Goal: Answer question/provide support: Answer question/provide support

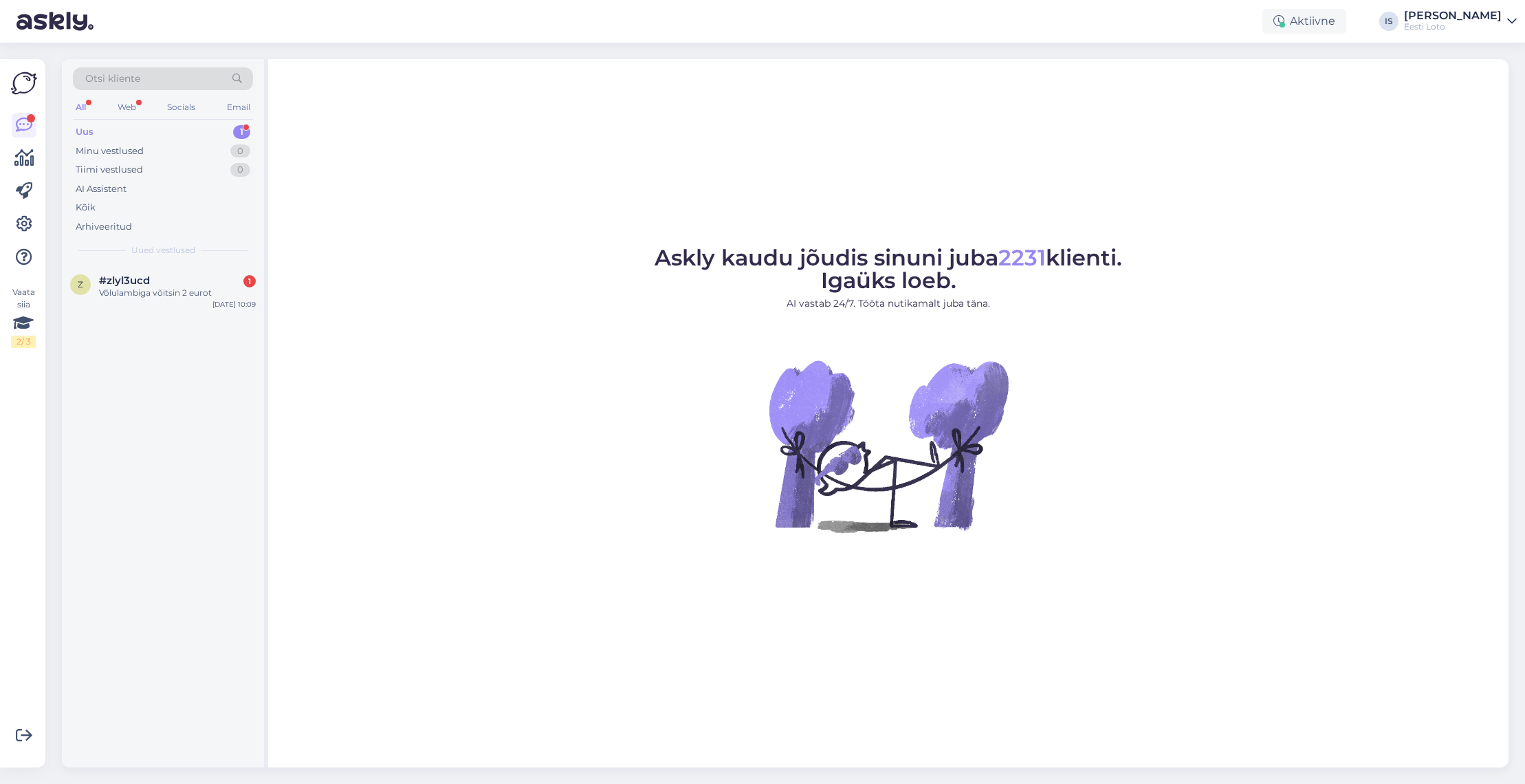
click at [79, 127] on div "Uus" at bounding box center [84, 131] width 18 height 14
click at [172, 289] on div "Võlulambiga võitsin 2 eurot" at bounding box center [177, 293] width 157 height 13
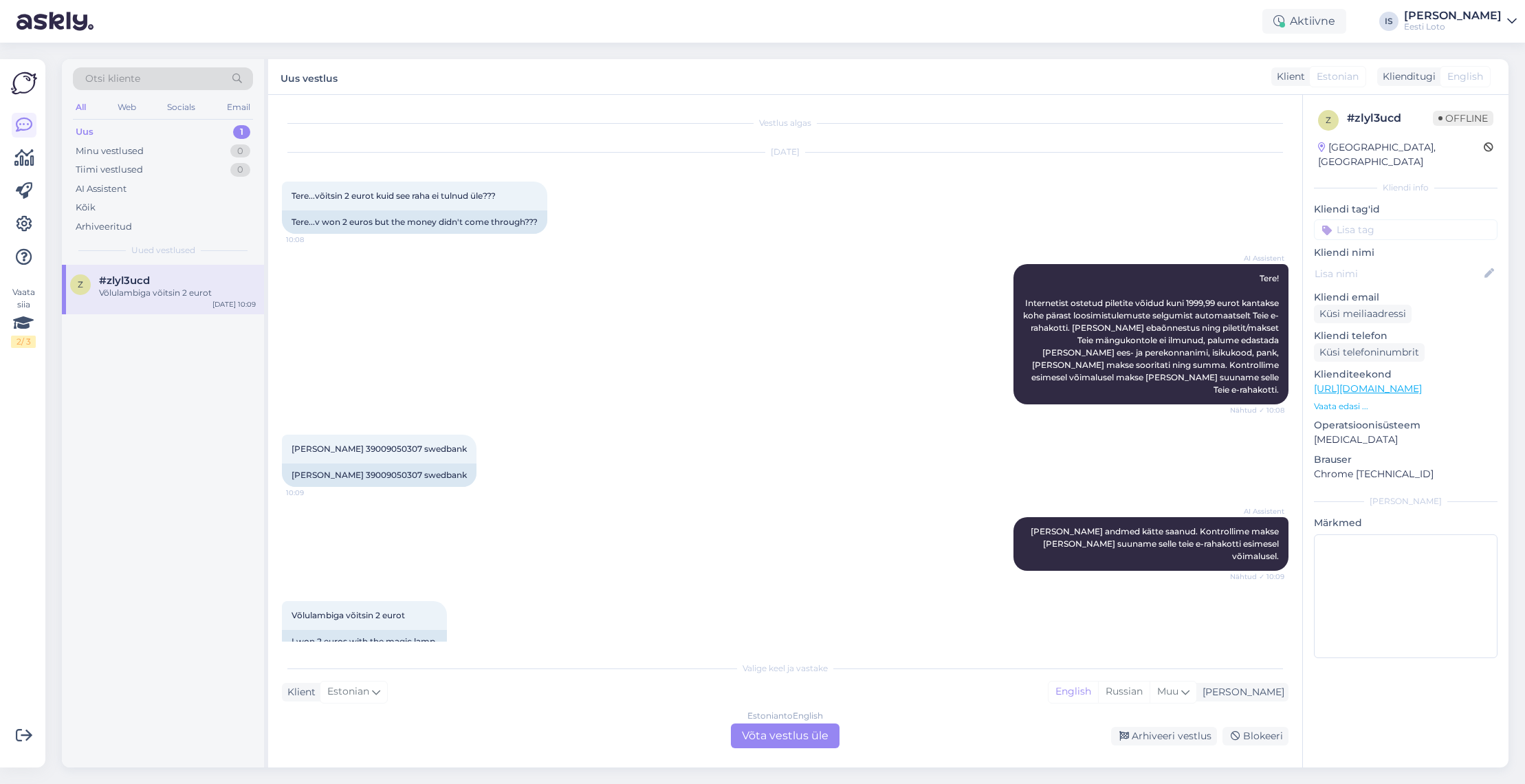
scroll to position [2, 0]
click at [402, 441] on span "Aleksander pavljuk 39009050307 swedbank" at bounding box center [379, 446] width 175 height 10
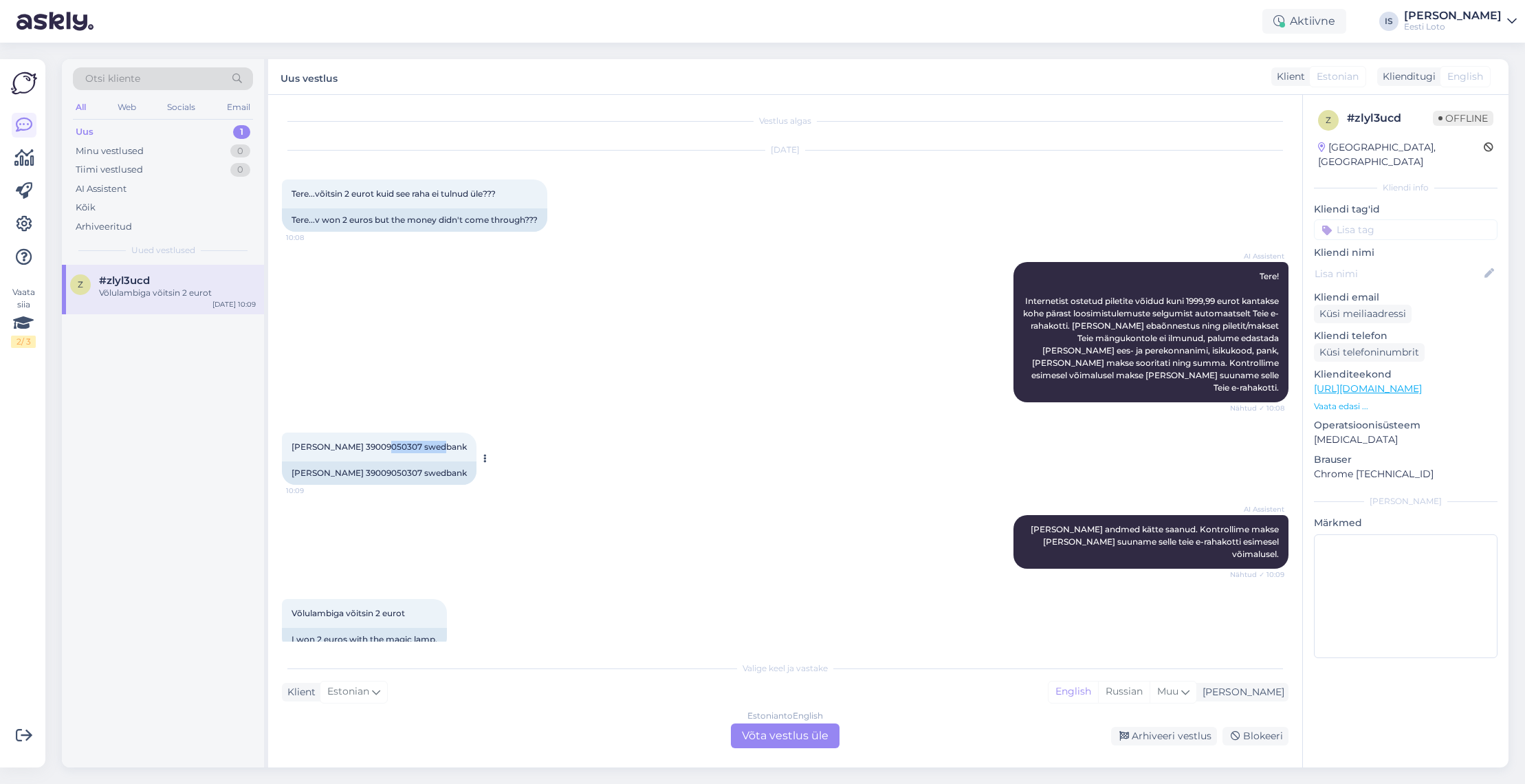
click at [402, 441] on span "Aleksander pavljuk 39009050307 swedbank" at bounding box center [379, 446] width 175 height 10
copy span "39009050307"
click at [796, 739] on div "Estonian to English Võta vestlus üle" at bounding box center [785, 735] width 108 height 25
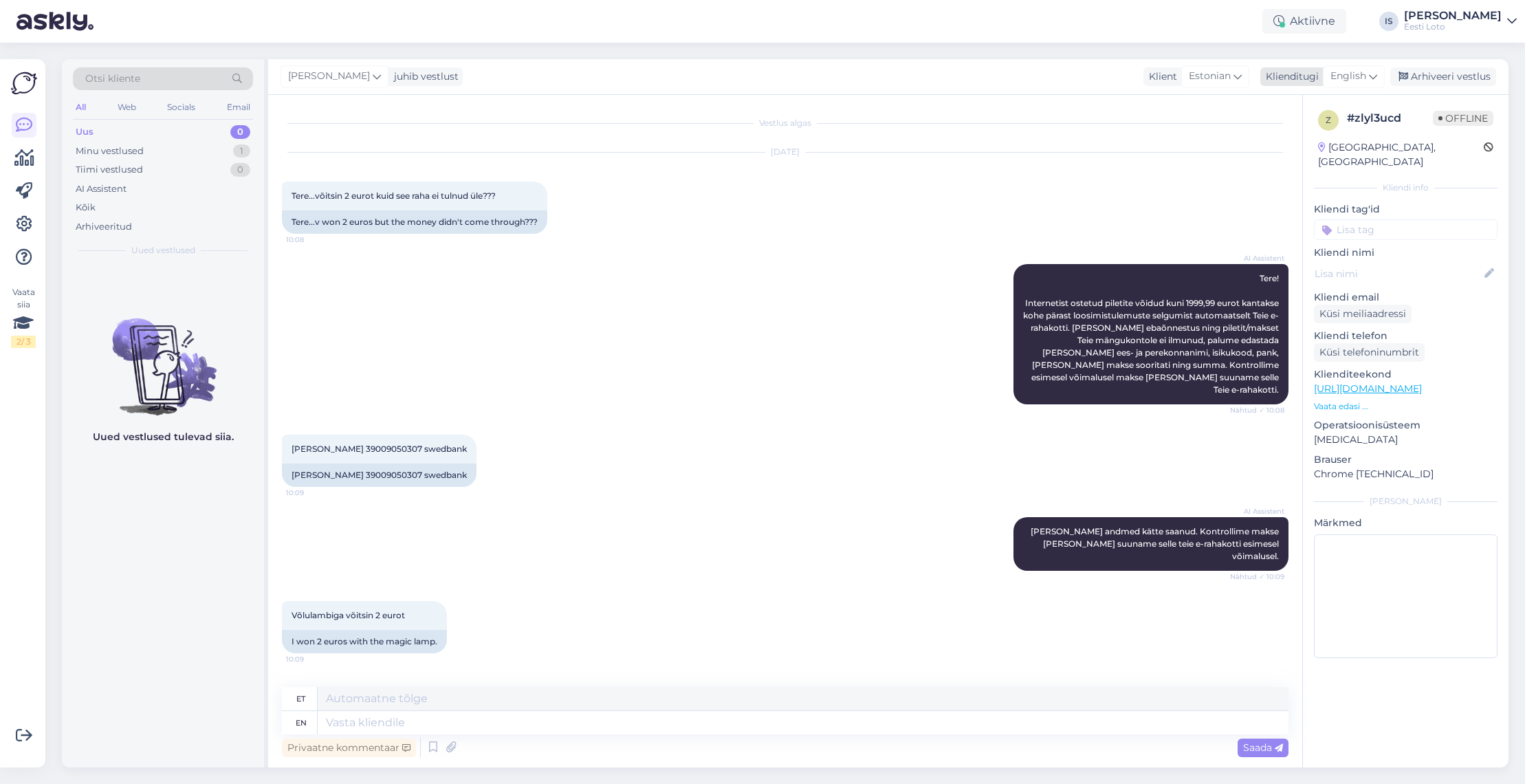
click at [1360, 79] on span "English" at bounding box center [1347, 76] width 36 height 15
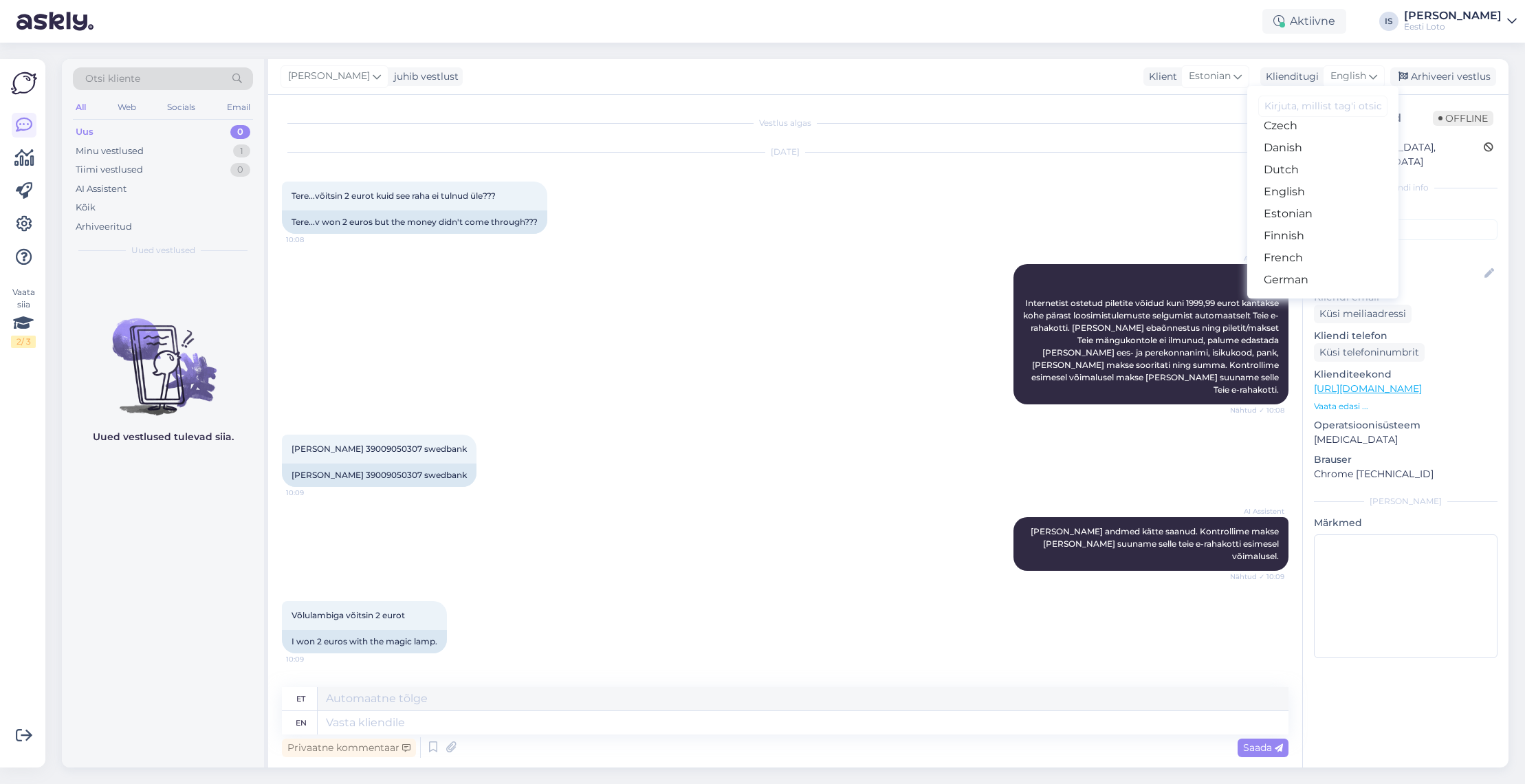
scroll to position [103, 0]
click at [1323, 211] on link "Estonian" at bounding box center [1323, 210] width 151 height 22
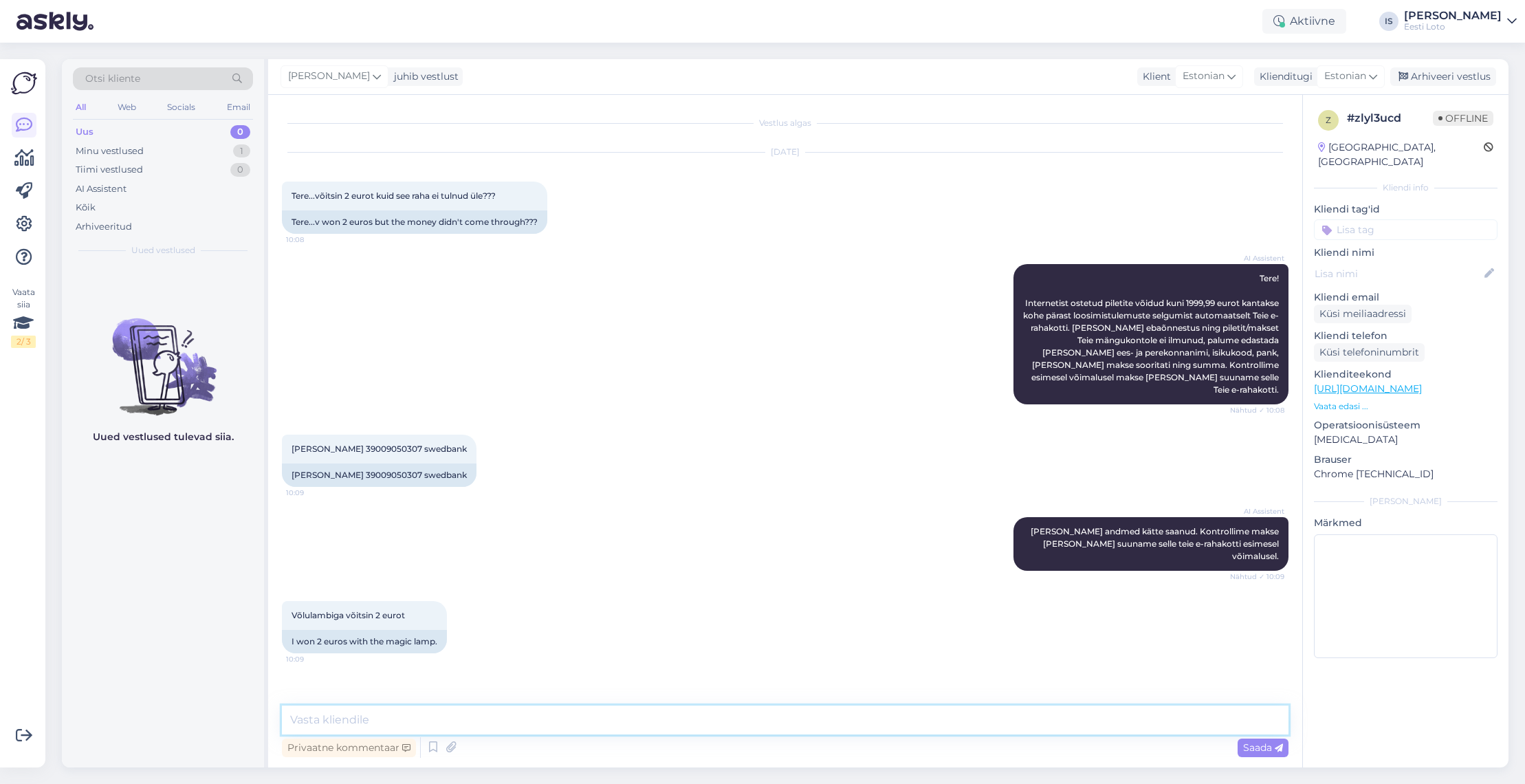
click at [586, 719] on textarea at bounding box center [785, 719] width 1006 height 29
click at [351, 694] on icon at bounding box center [351, 694] width 6 height 8
click at [559, 720] on textarea at bounding box center [785, 719] width 1006 height 29
paste textarea "õrkega piletit on võimalik uuesti läbi mängida, valides Minu piletid – e-kiirlo…"
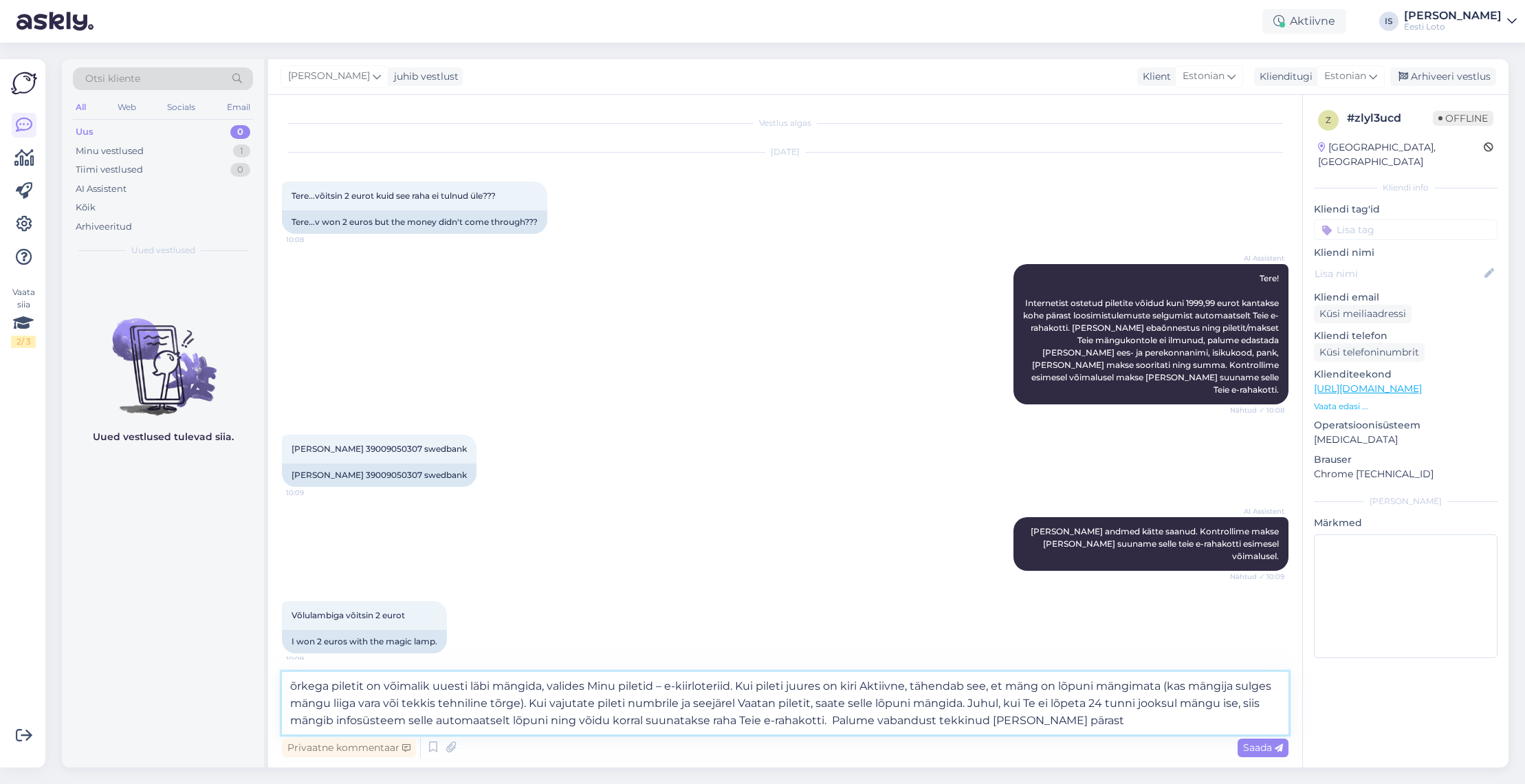
click at [286, 687] on textarea "õrkega piletit on võimalik uuesti läbi mängida, valides Minu piletid – e-kiirlo…" at bounding box center [785, 703] width 1006 height 63
type textarea "Tõrkega piletit on võimalik uuesti läbi mängida, valides Minu piletid – e-kiirl…"
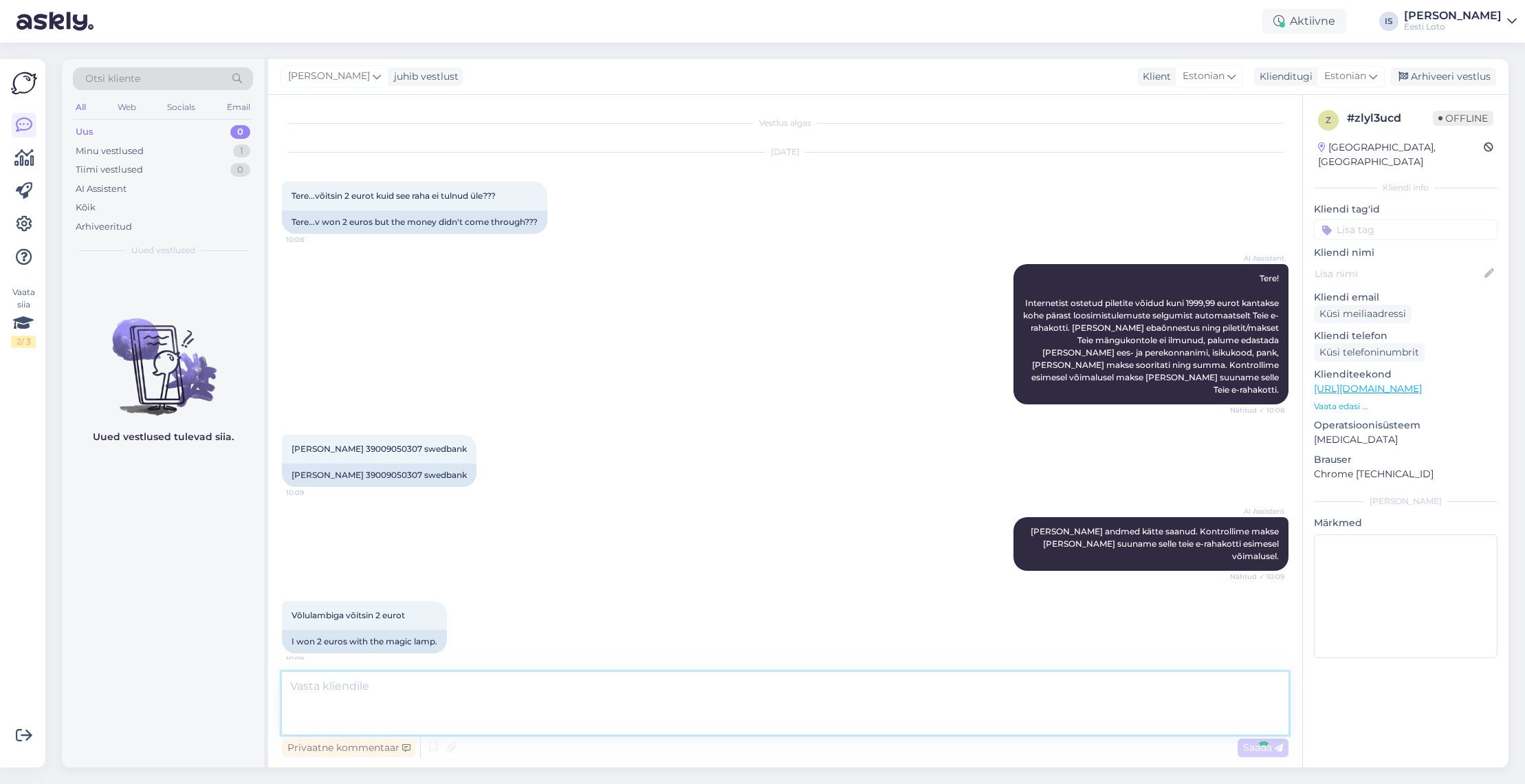
scroll to position [108, 0]
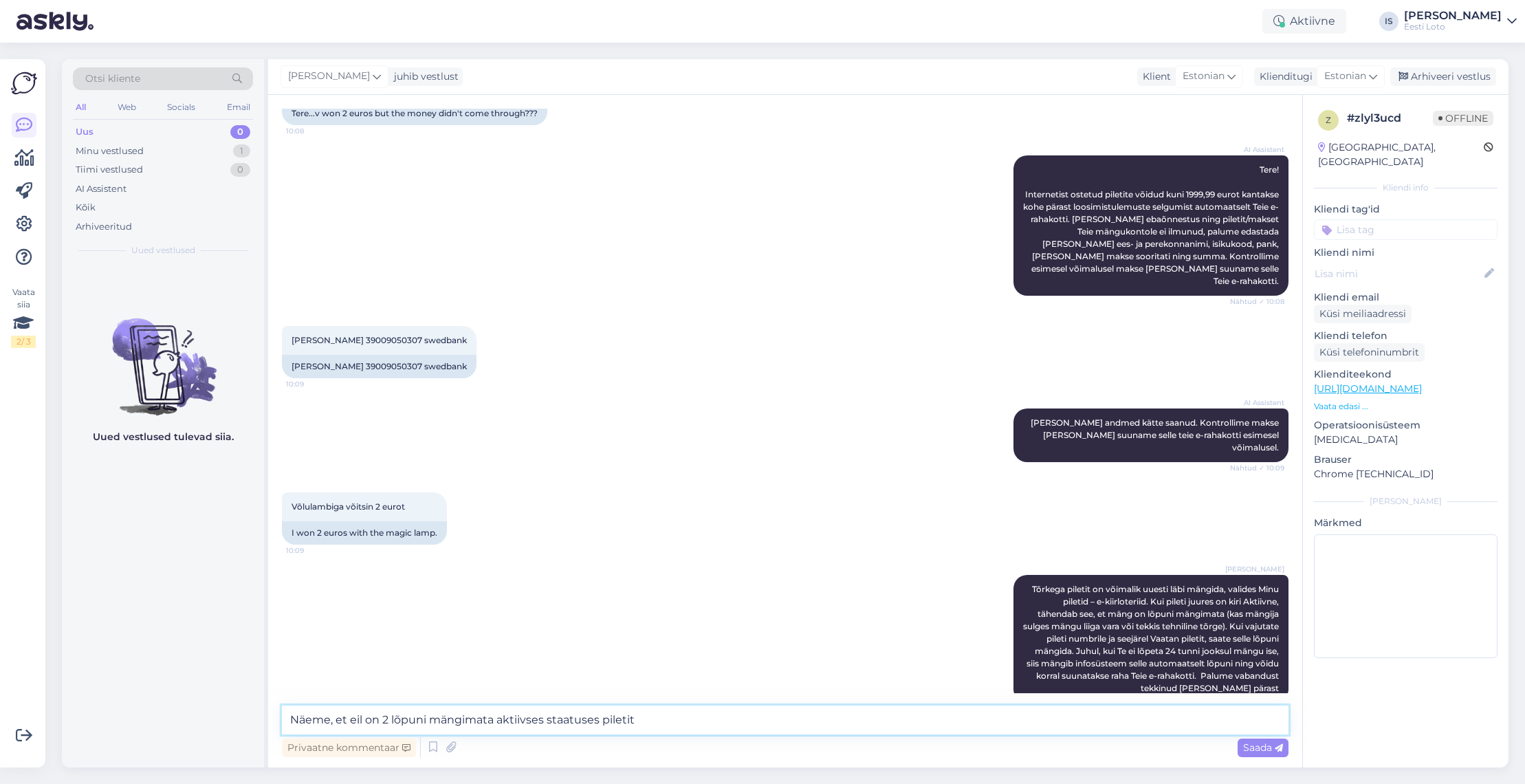
type textarea "Näeme, et eil on 2 lõpuni mängimata aktiivses staatuses piletit."
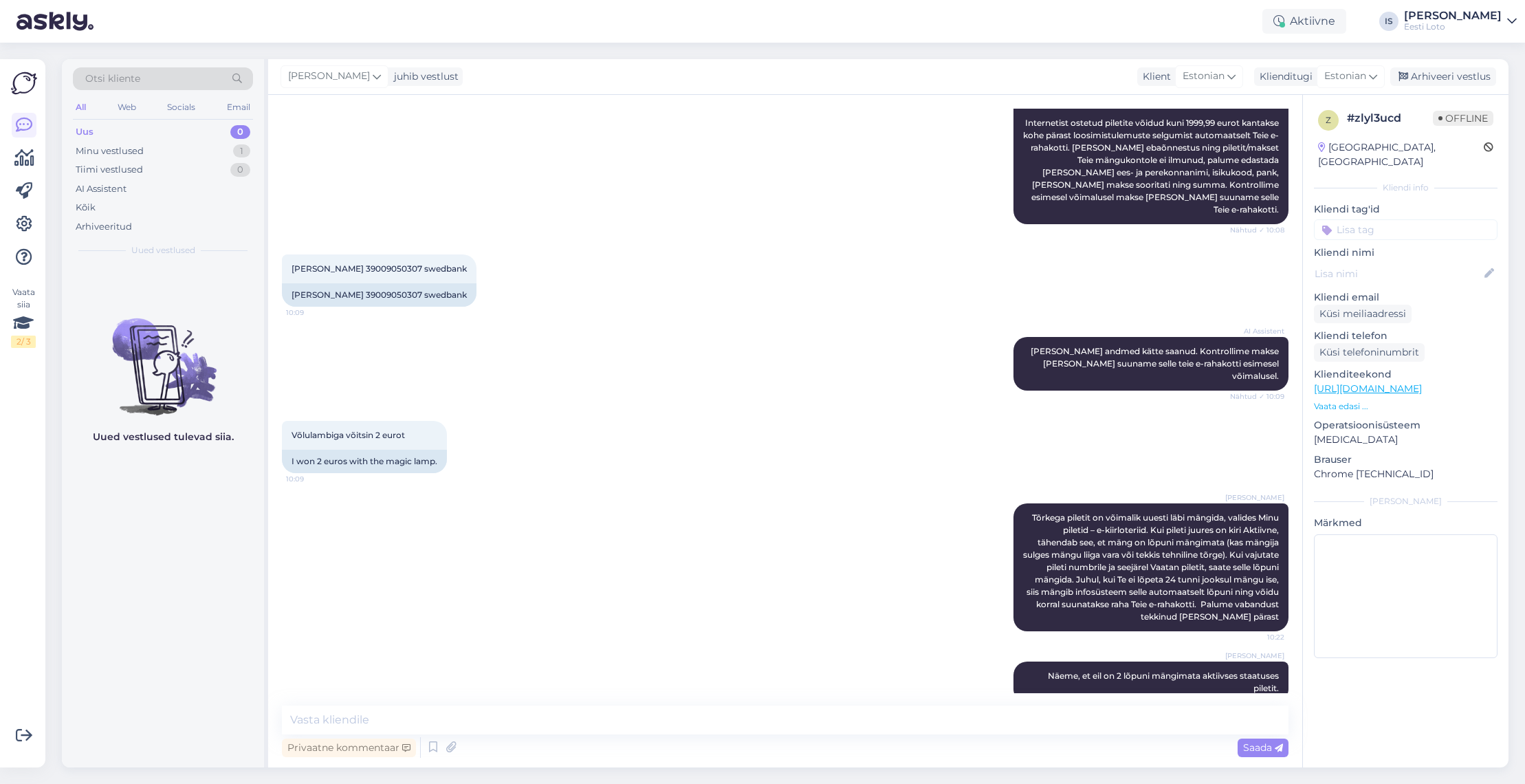
click at [1414, 219] on input at bounding box center [1405, 229] width 183 height 21
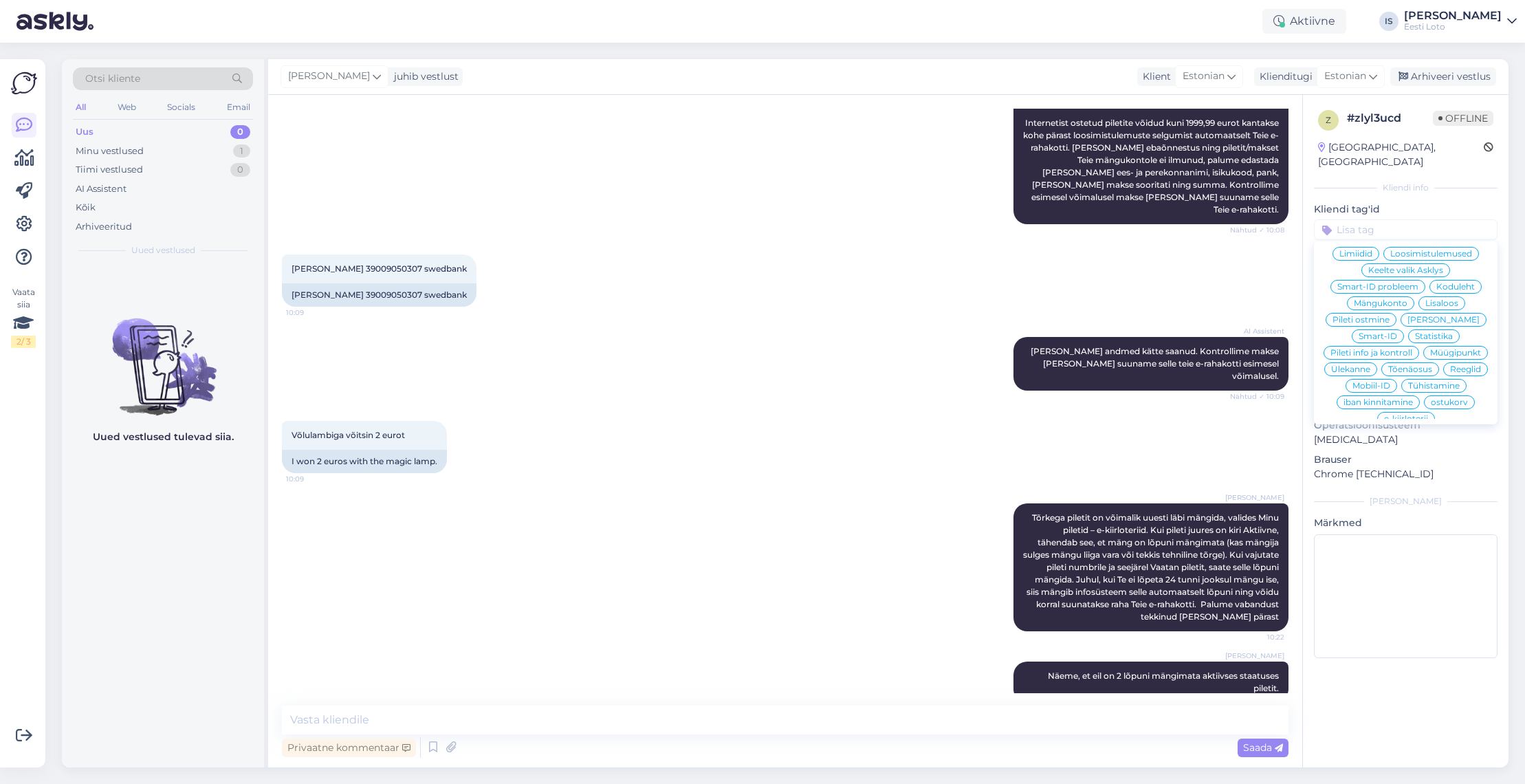
scroll to position [245, 0]
click at [1428, 414] on span "e-kiirloterii" at bounding box center [1405, 417] width 44 height 8
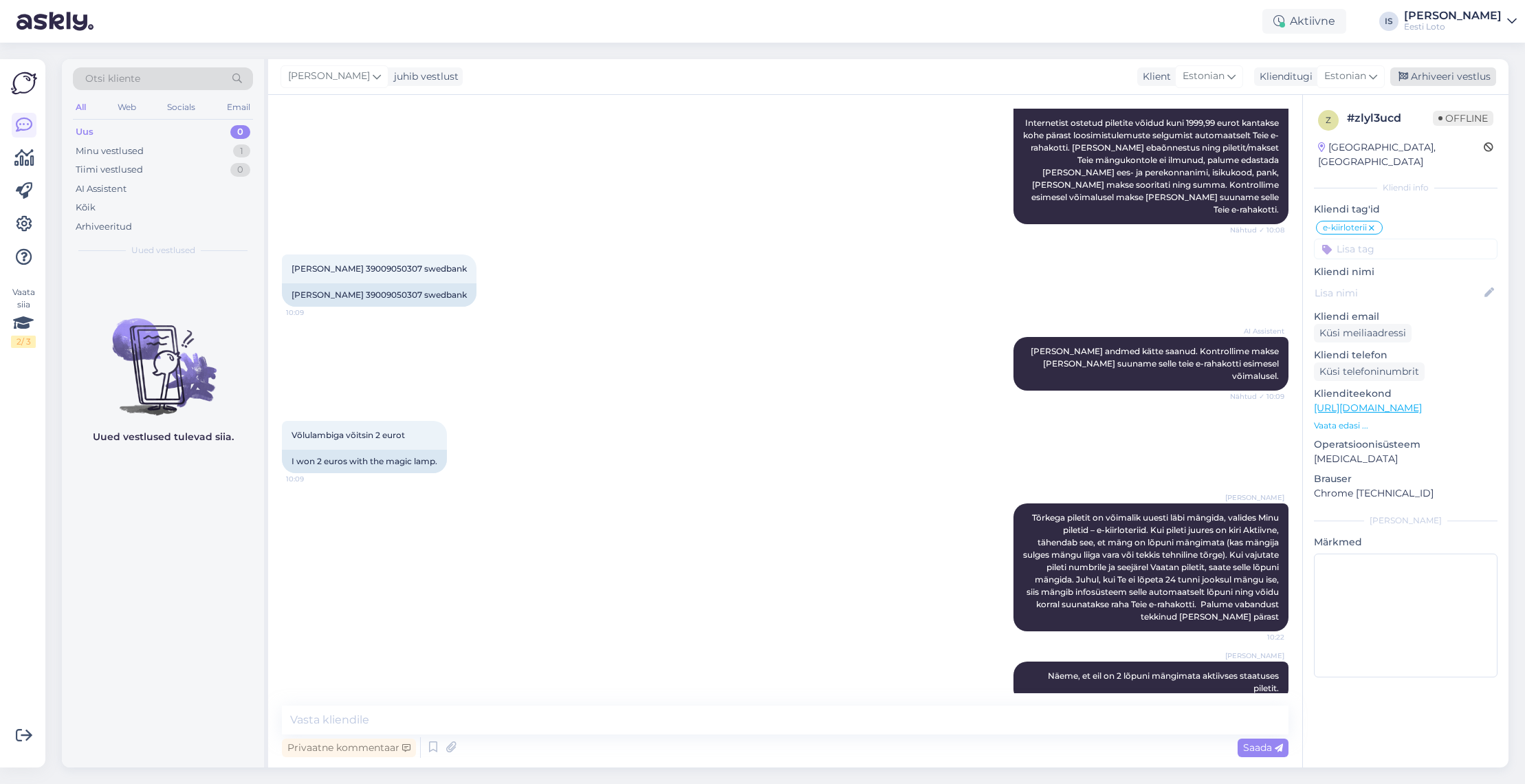
click at [1484, 77] on div "Arhiveeri vestlus" at bounding box center [1443, 76] width 106 height 18
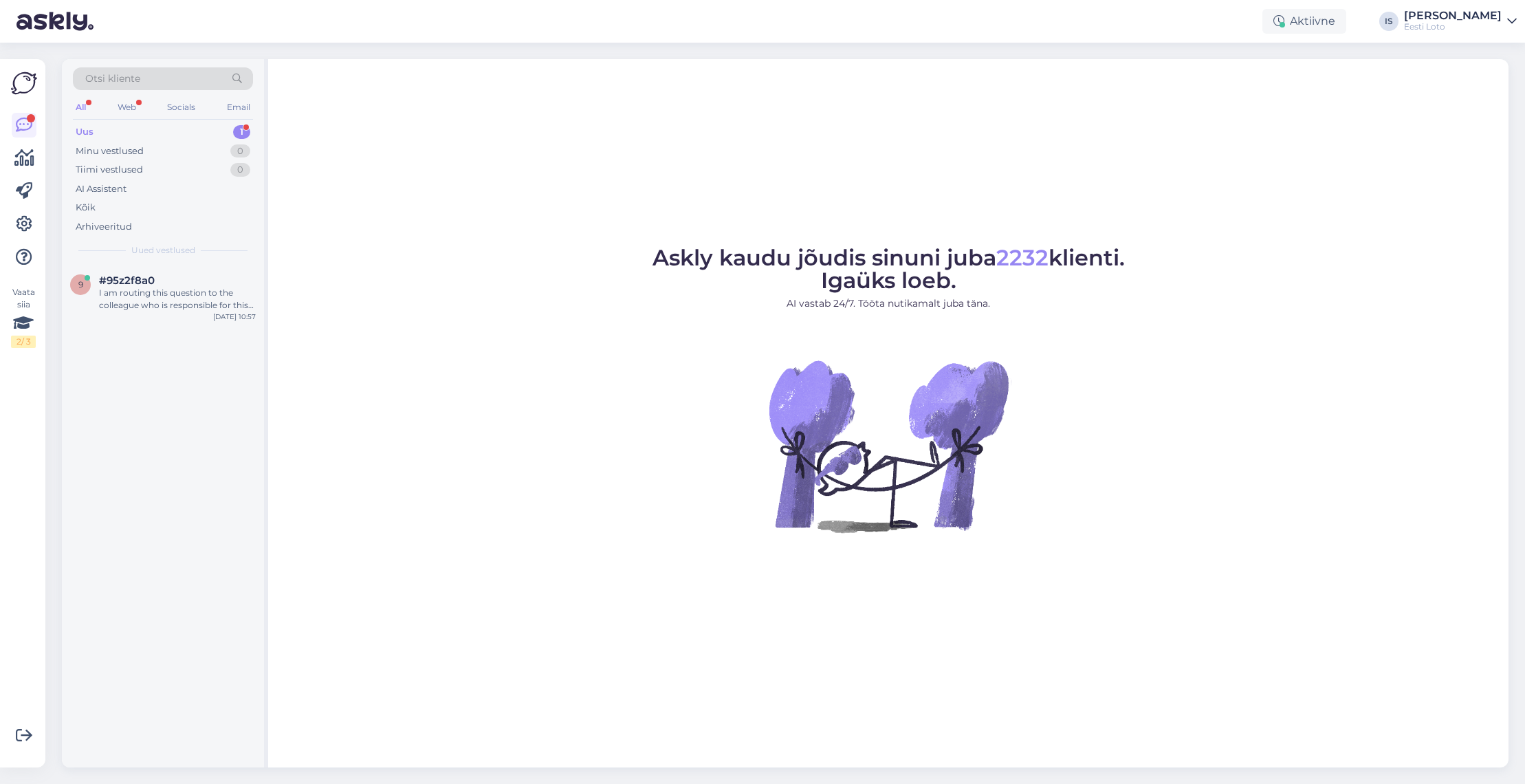
click at [94, 135] on div "Uus 1" at bounding box center [163, 132] width 180 height 19
click at [145, 301] on div "I am routing this question to the colleague who is responsible for this topic. …" at bounding box center [177, 299] width 157 height 25
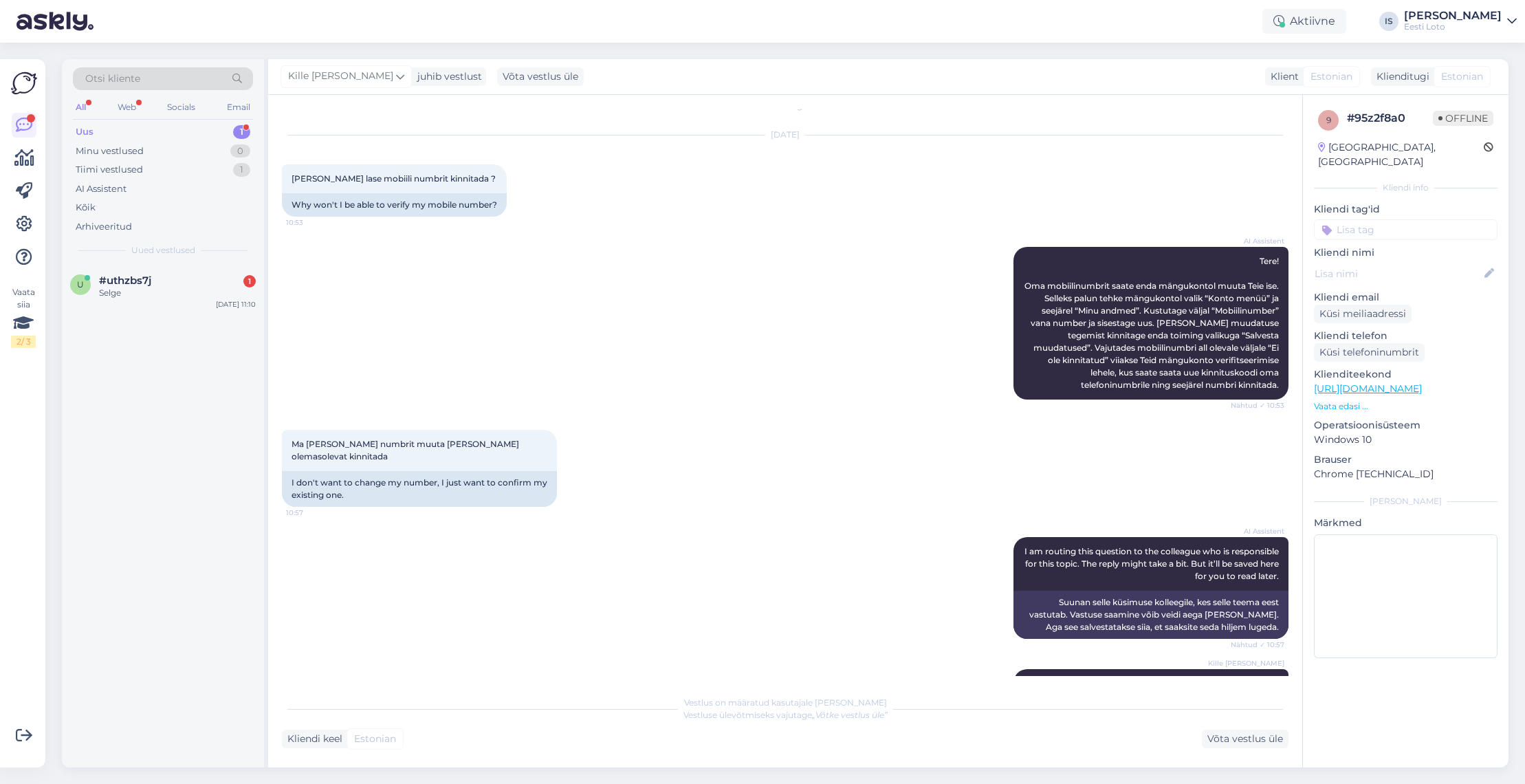
scroll to position [126, 0]
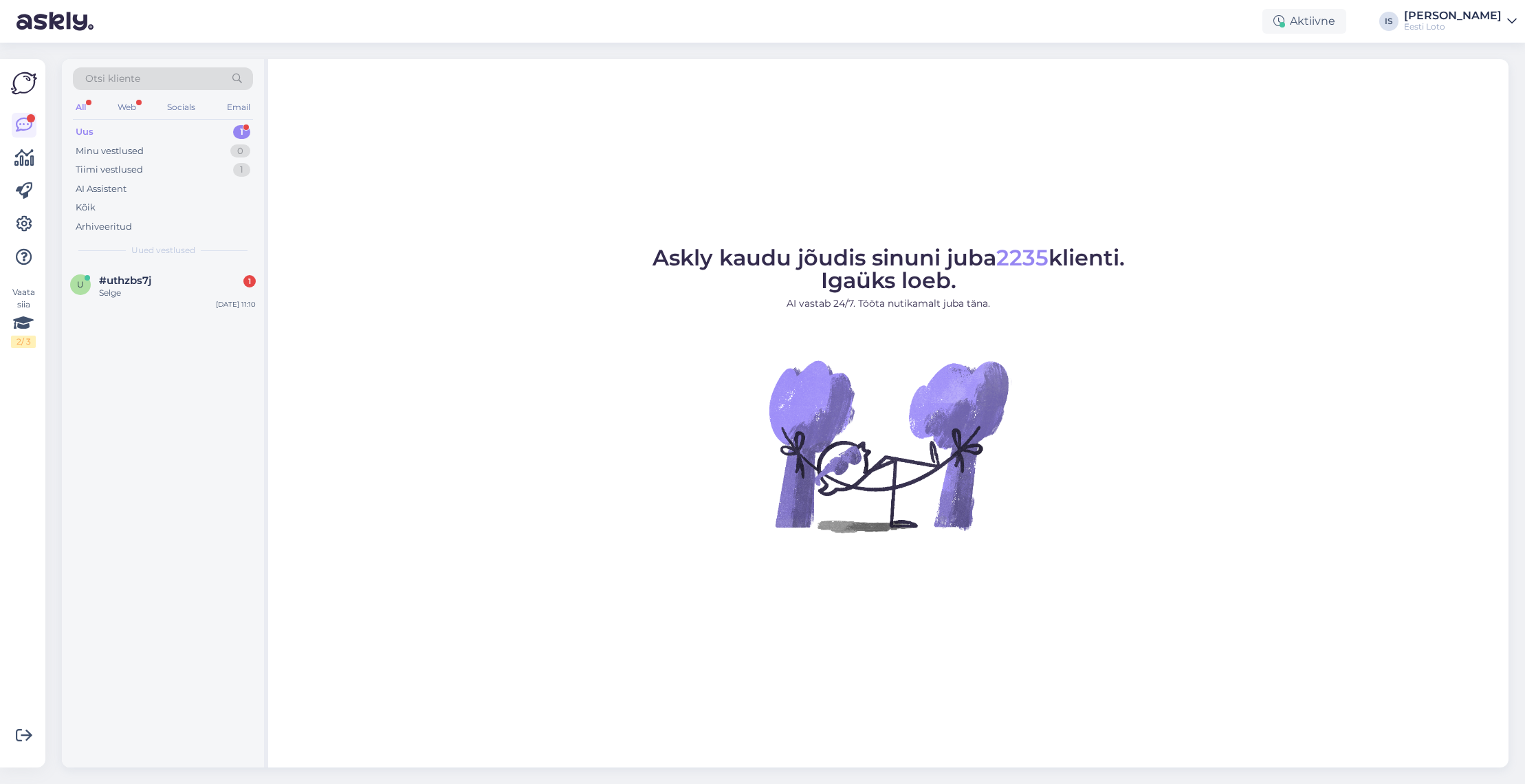
click at [92, 133] on div "Uus" at bounding box center [84, 131] width 18 height 14
click at [116, 293] on div "Selge" at bounding box center [177, 293] width 157 height 13
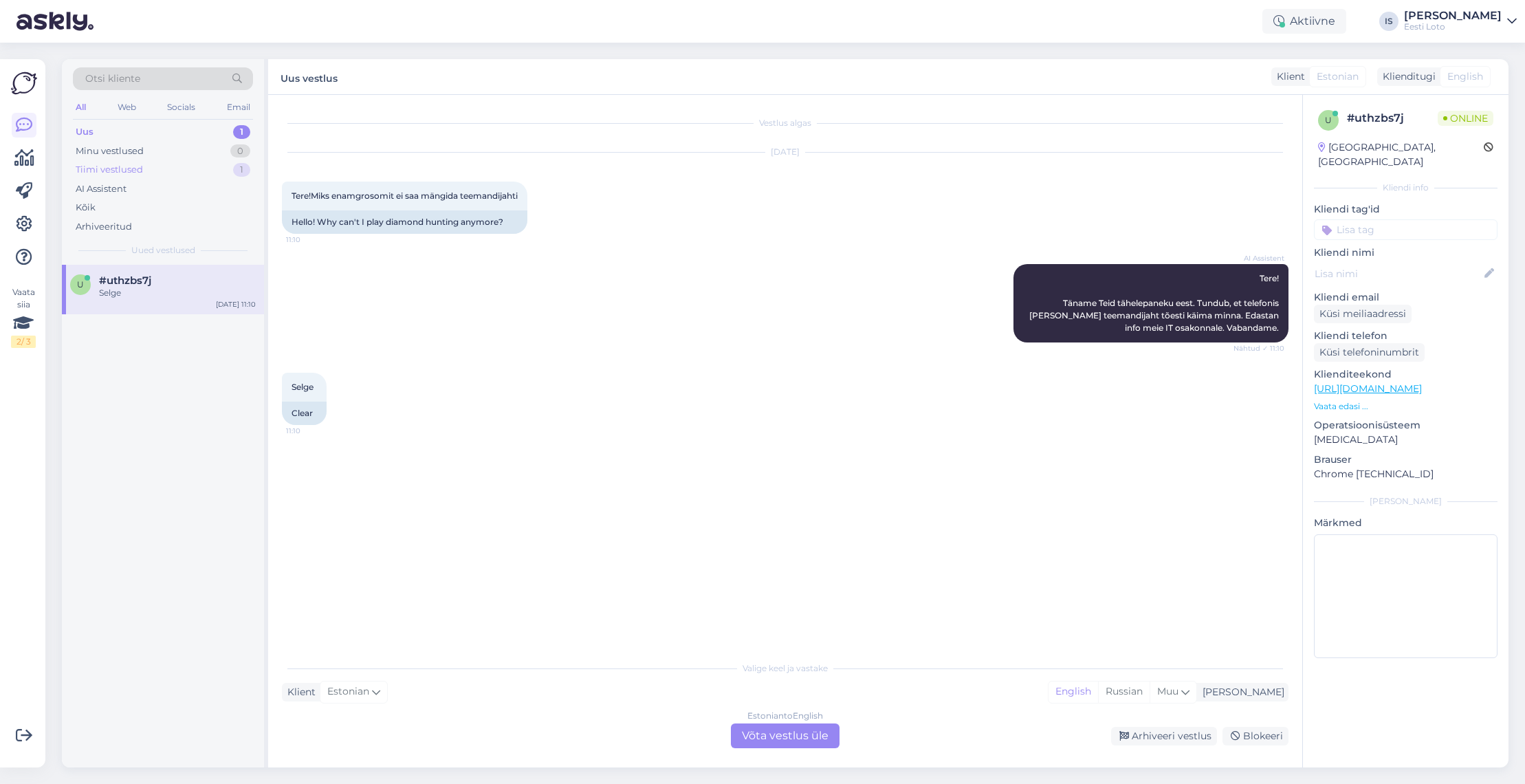
click at [135, 168] on div "Tiimi vestlused" at bounding box center [109, 169] width 68 height 14
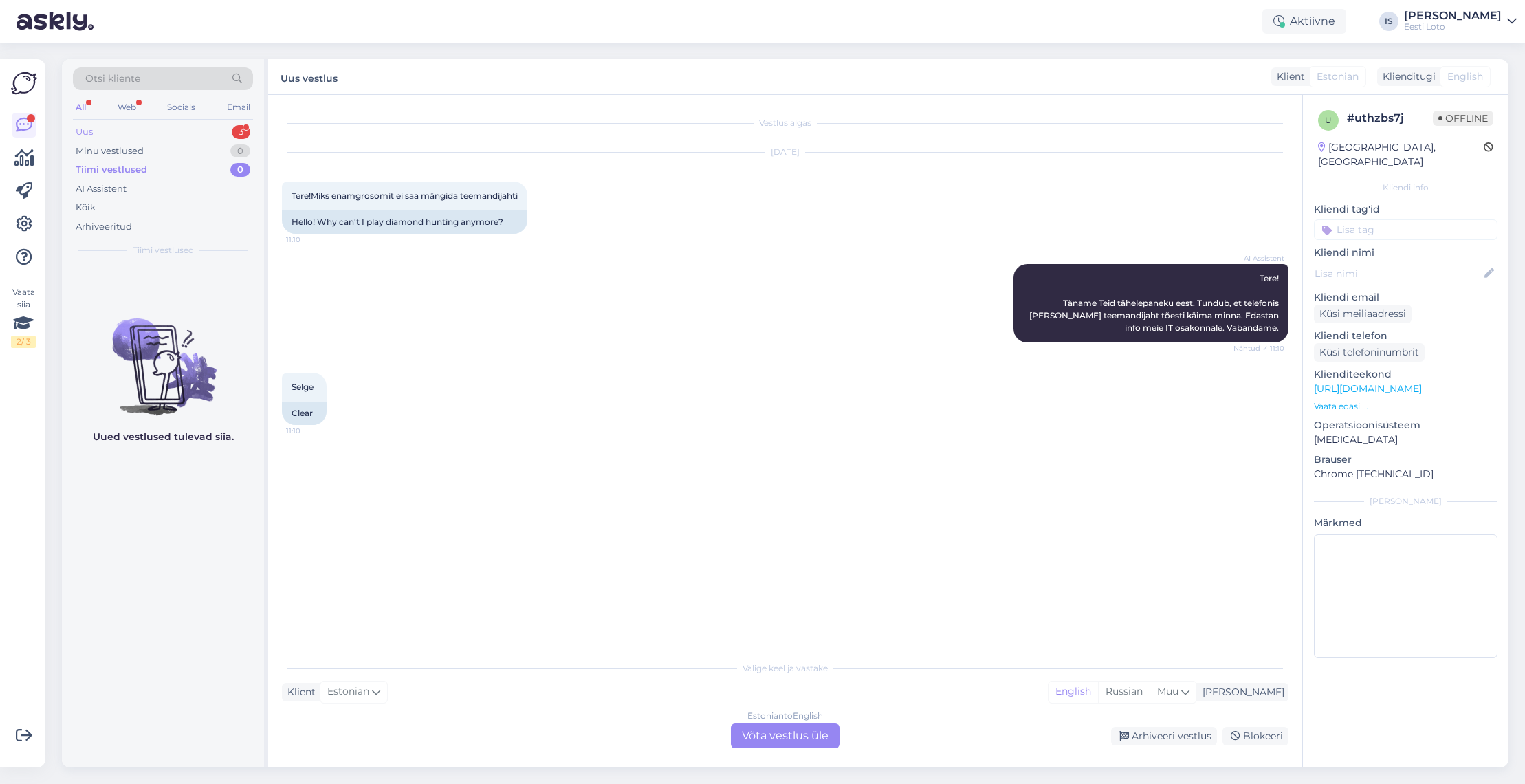
click at [120, 134] on div "Uus 3" at bounding box center [163, 132] width 180 height 19
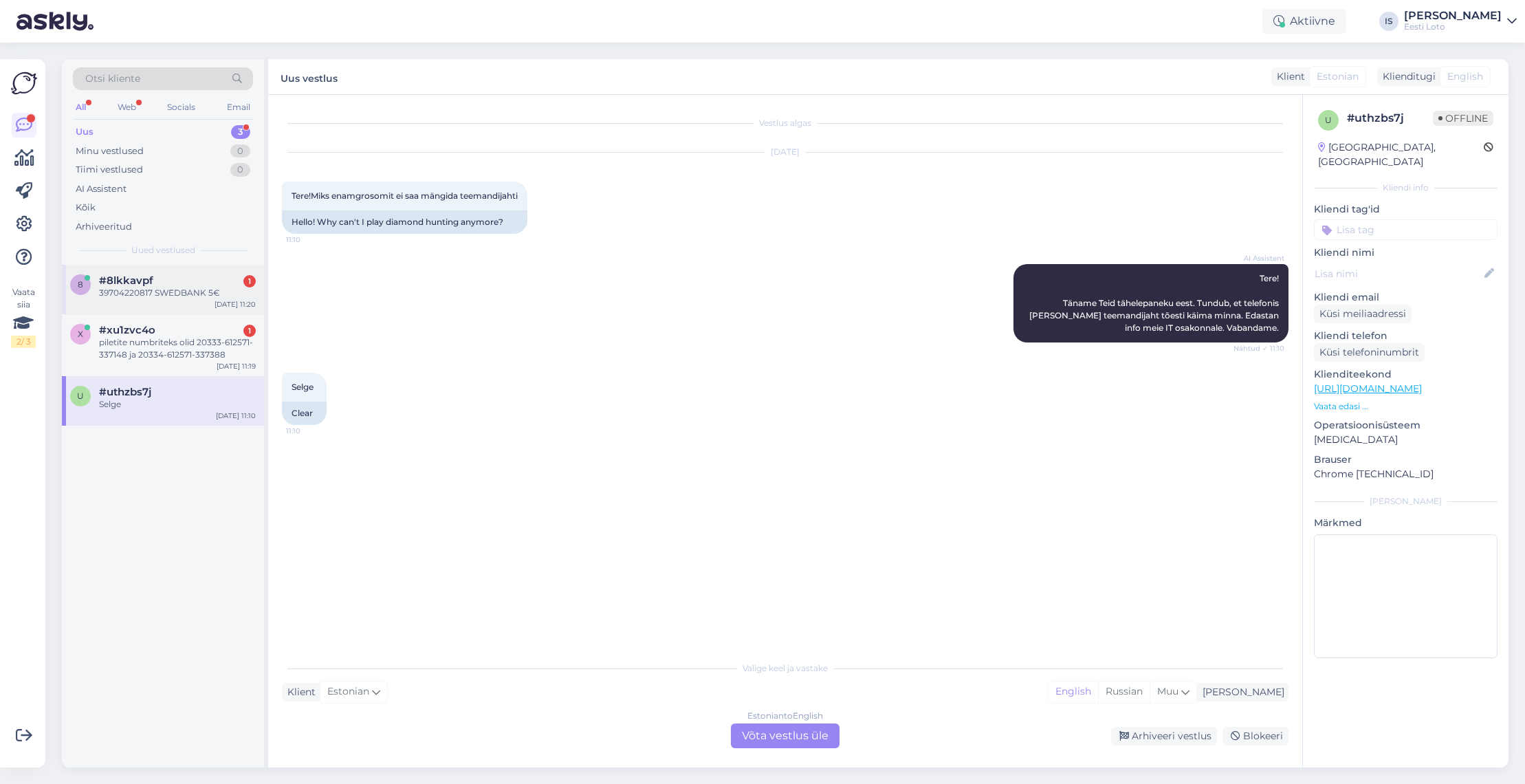
click at [120, 296] on div "39704220817 SWEDBANK 5€" at bounding box center [177, 293] width 157 height 13
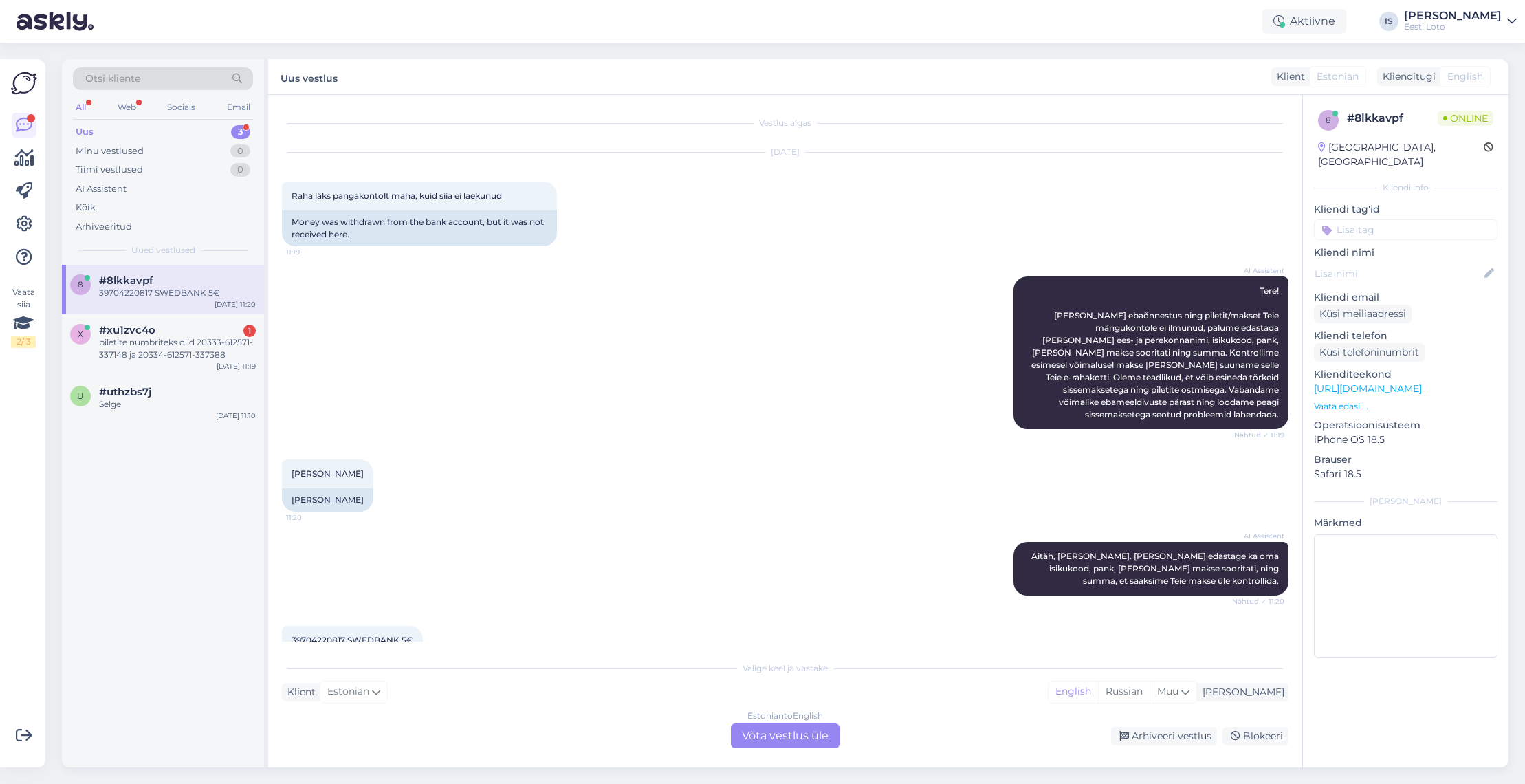
scroll to position [39, 0]
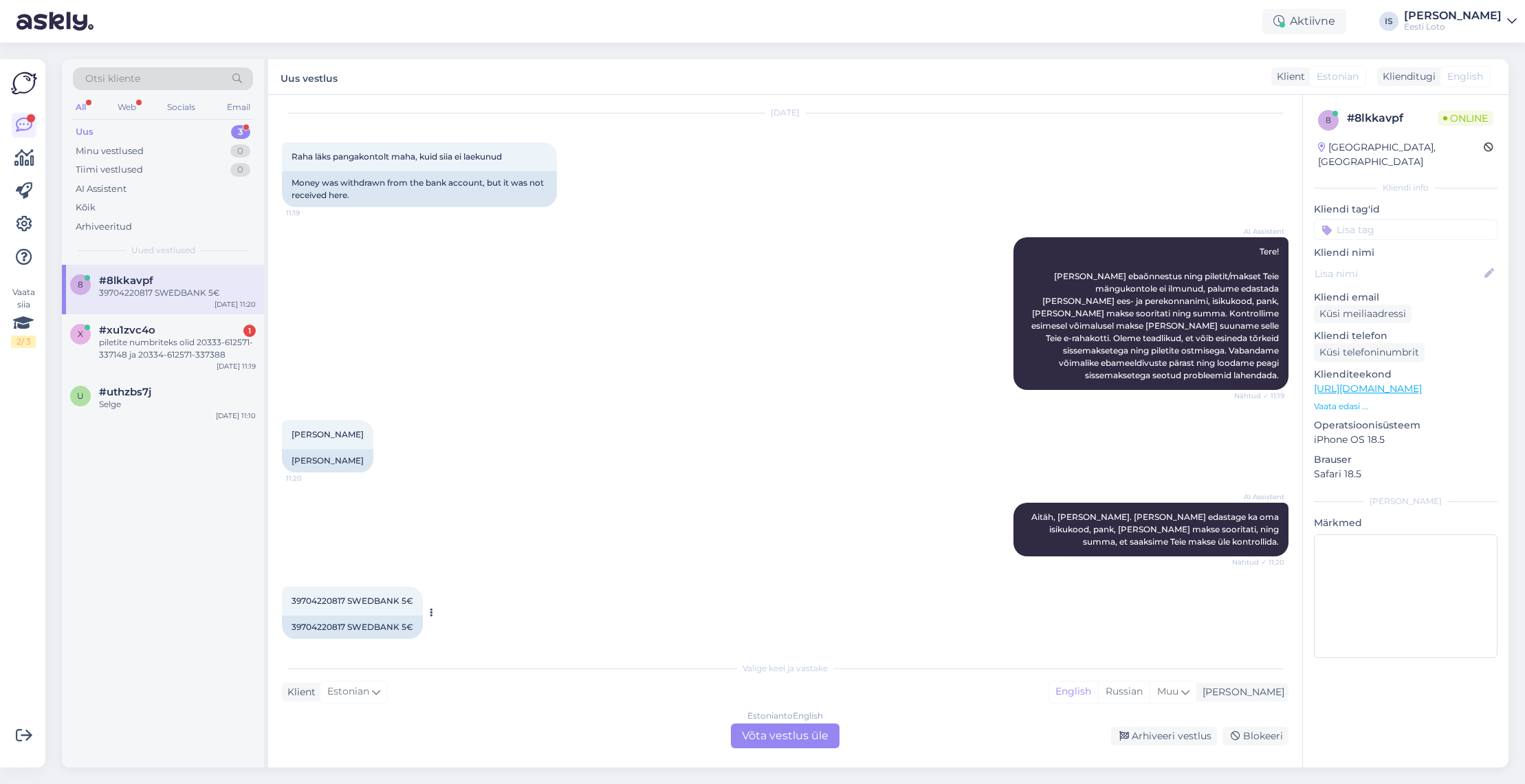
click at [318, 595] on span "39704220817 SWEDBANK 5€" at bounding box center [352, 600] width 122 height 10
copy span "39704220817"
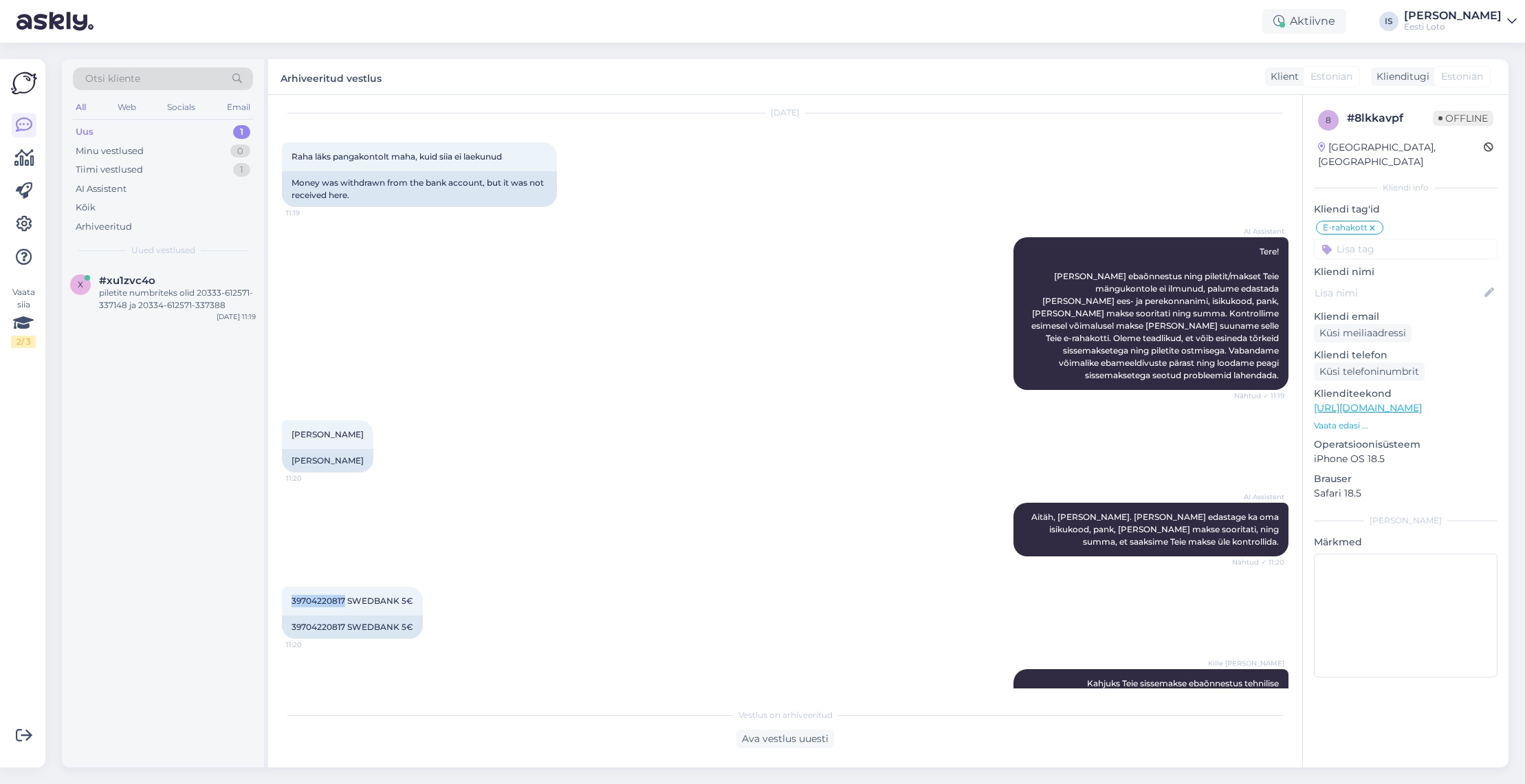
scroll to position [88, 0]
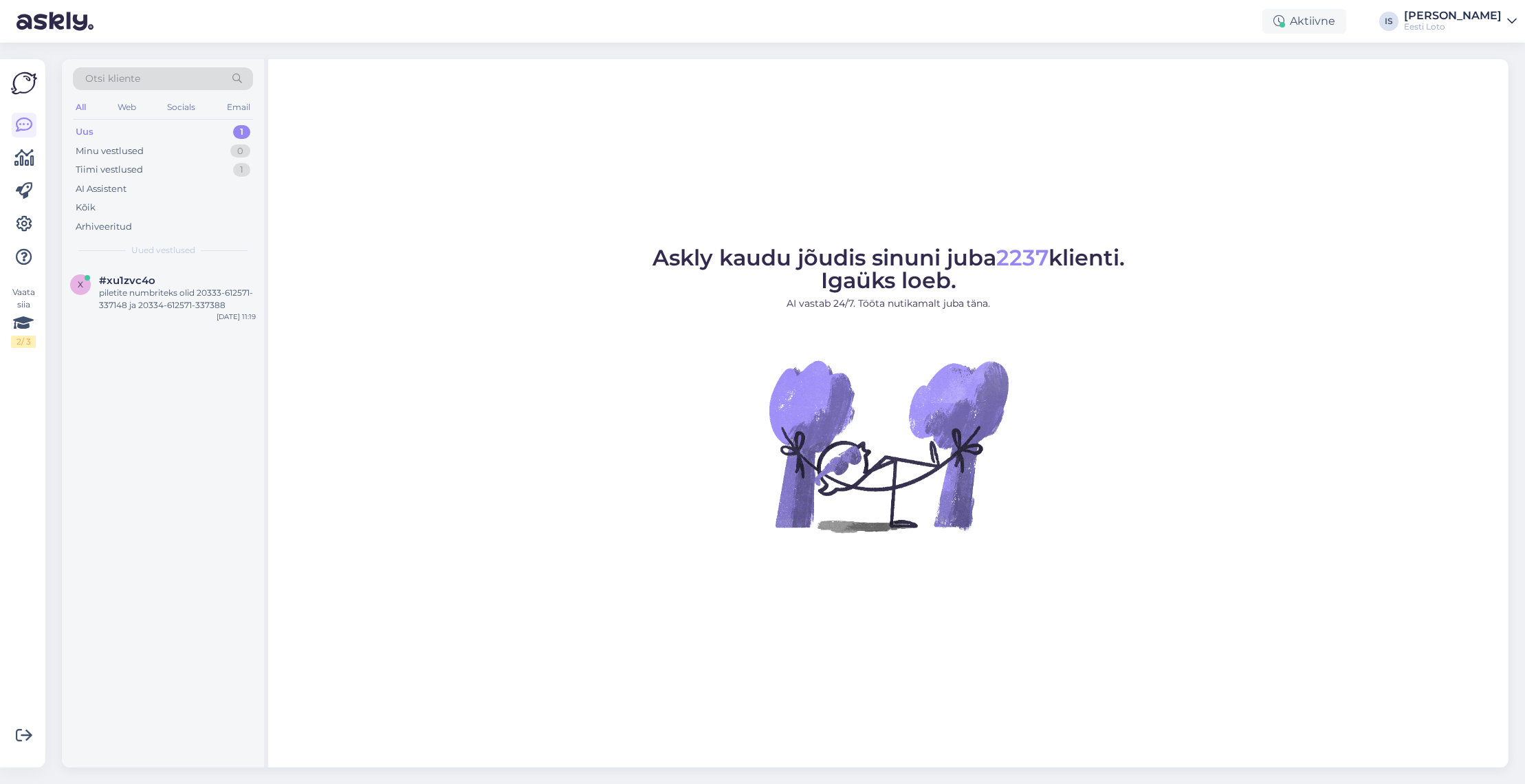
click at [128, 135] on div "Uus 1" at bounding box center [163, 132] width 180 height 19
click at [129, 168] on div "Tiimi vestlused" at bounding box center [109, 169] width 68 height 14
click at [127, 290] on div "Selge" at bounding box center [177, 293] width 157 height 13
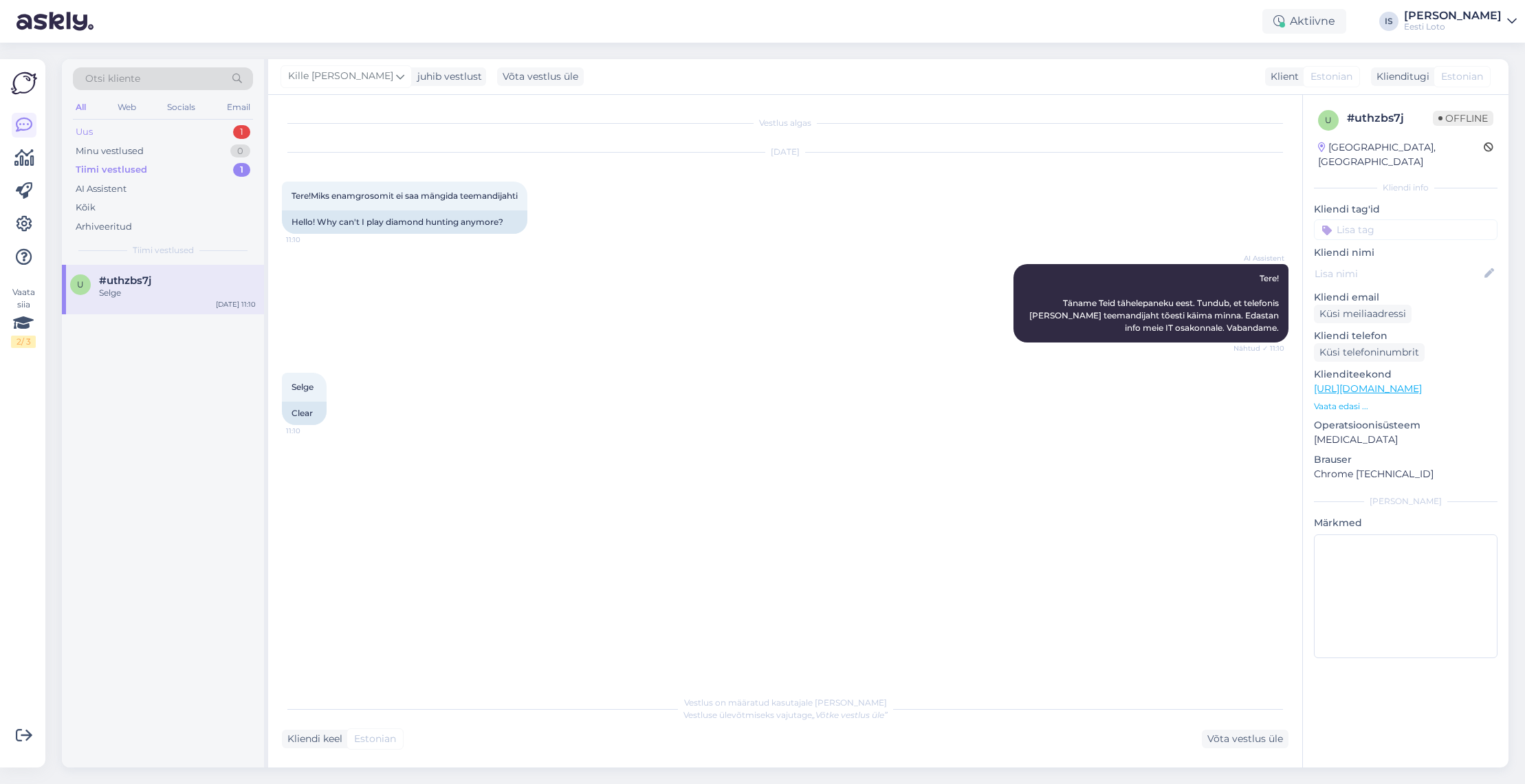
click at [100, 134] on div "Uus 1" at bounding box center [163, 132] width 180 height 19
click at [137, 288] on div "piletite numbriteks olid 20333-612571-337148 ja 20334-612571-337388" at bounding box center [177, 299] width 157 height 25
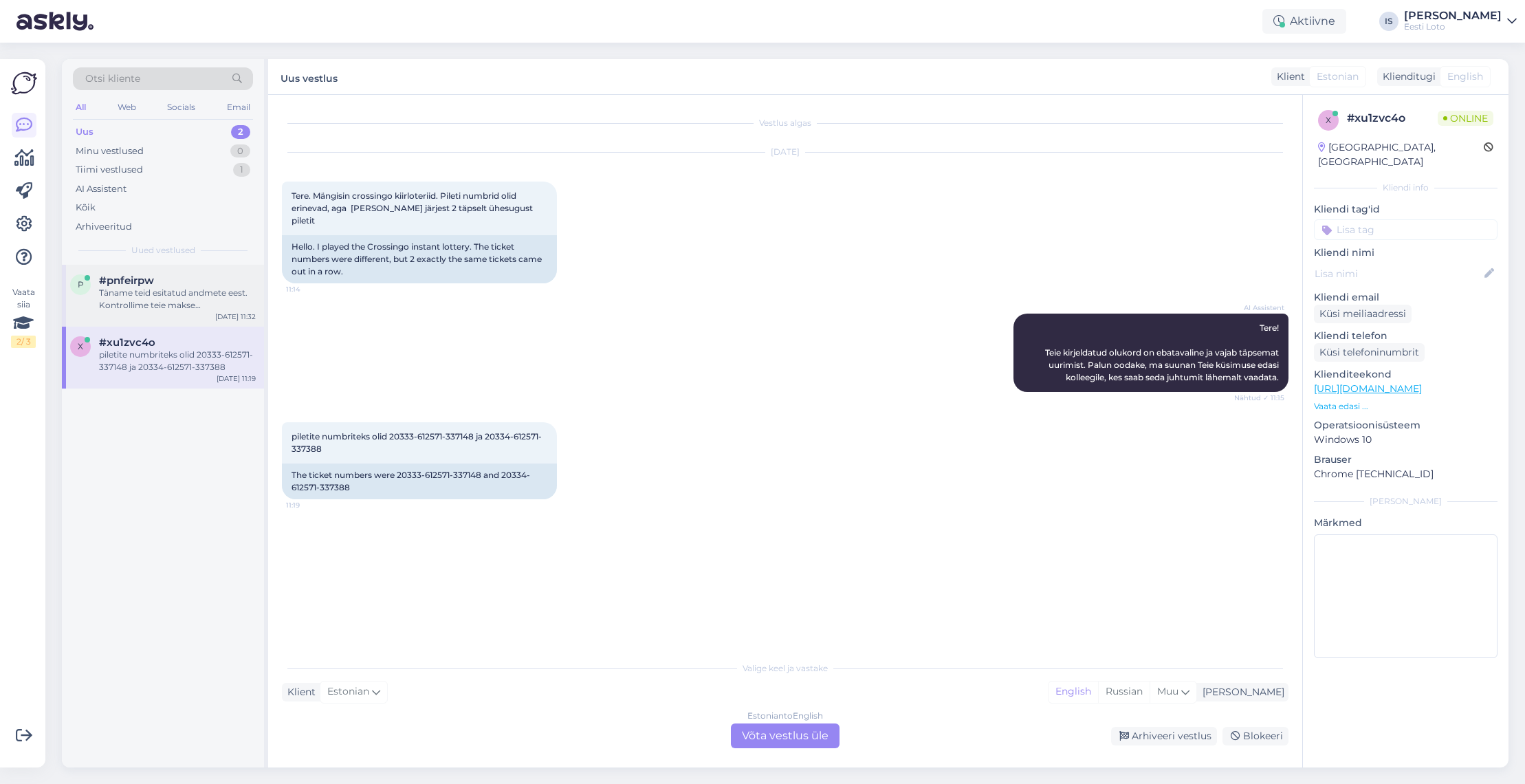
click at [186, 298] on div "Täname teid esitatud andmete eest. Kontrollime teie makse üle ja suuname selle …" at bounding box center [177, 299] width 157 height 25
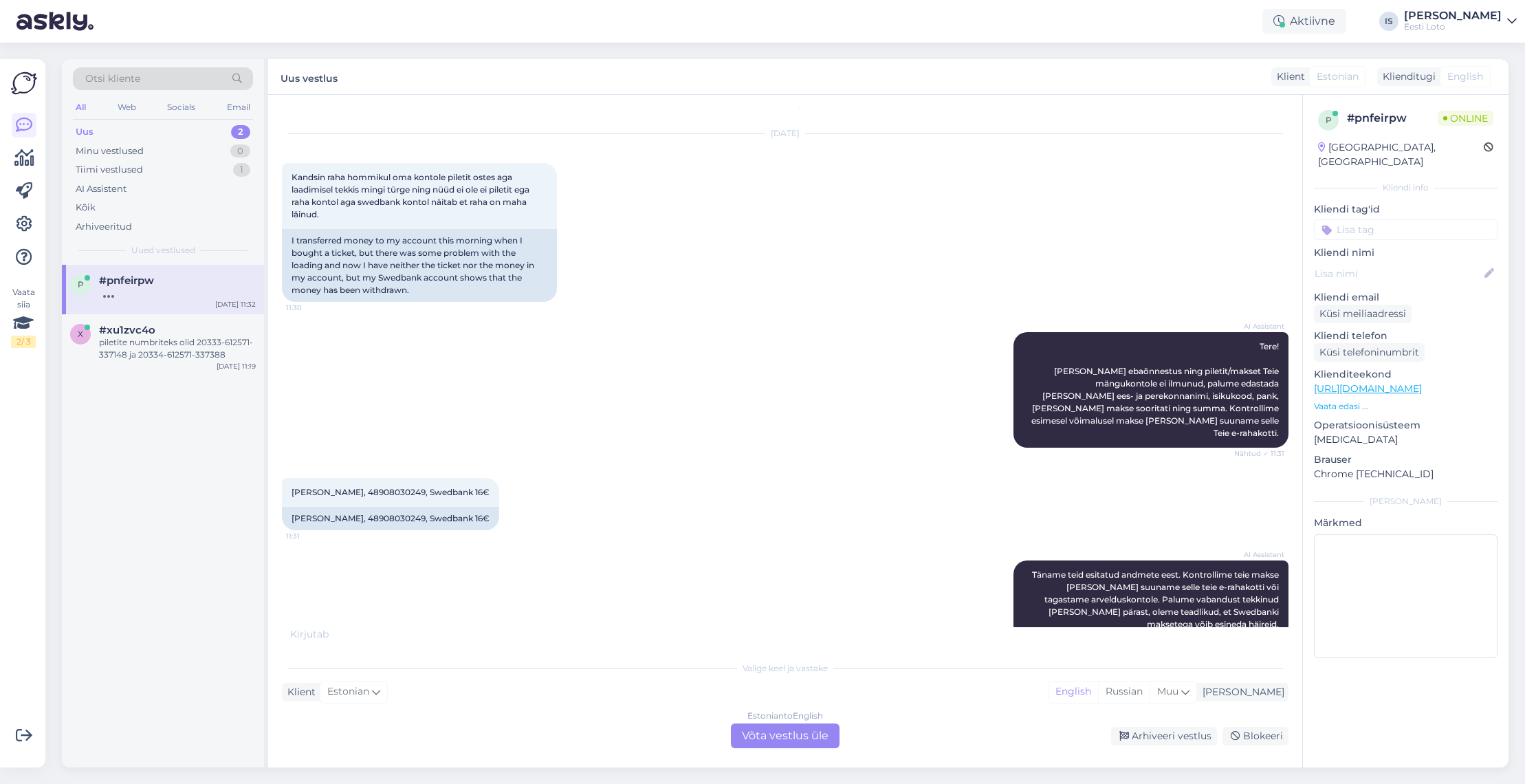
scroll to position [101, 0]
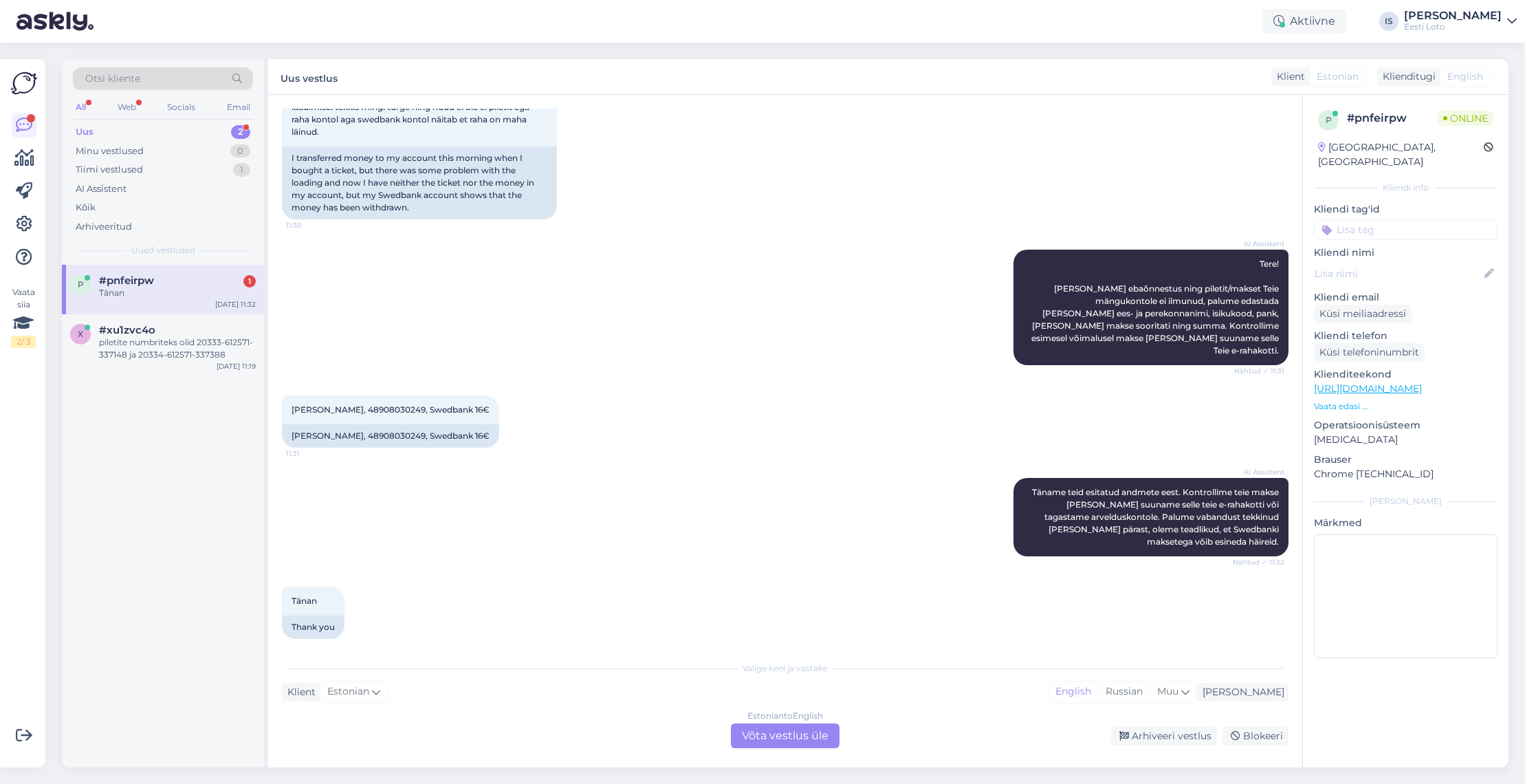
click at [139, 292] on div "Tänan" at bounding box center [177, 293] width 157 height 13
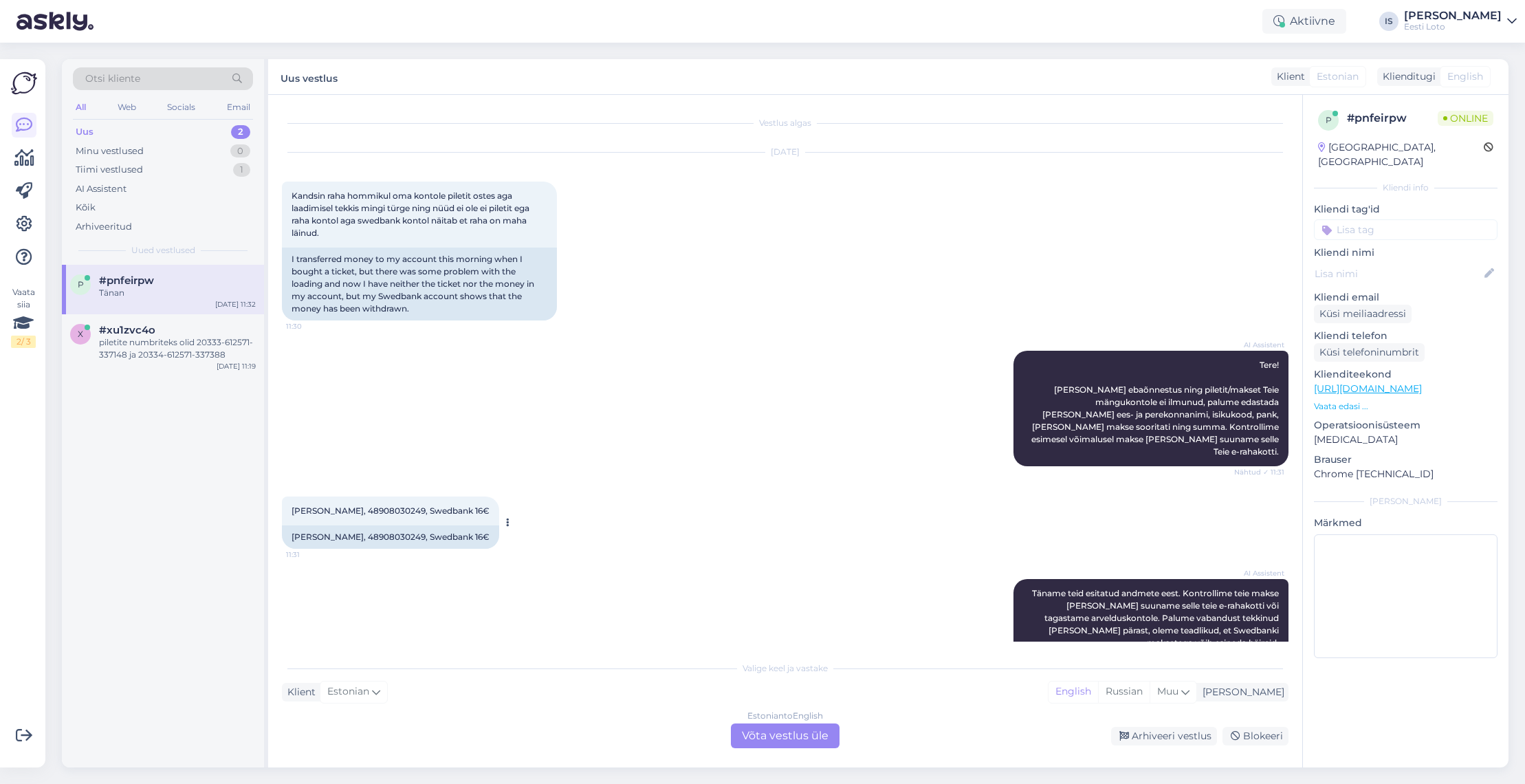
click at [371, 505] on span "Kristi Kald, 48908030249, Swedbank 16€" at bounding box center [390, 510] width 198 height 10
copy span "48908030249"
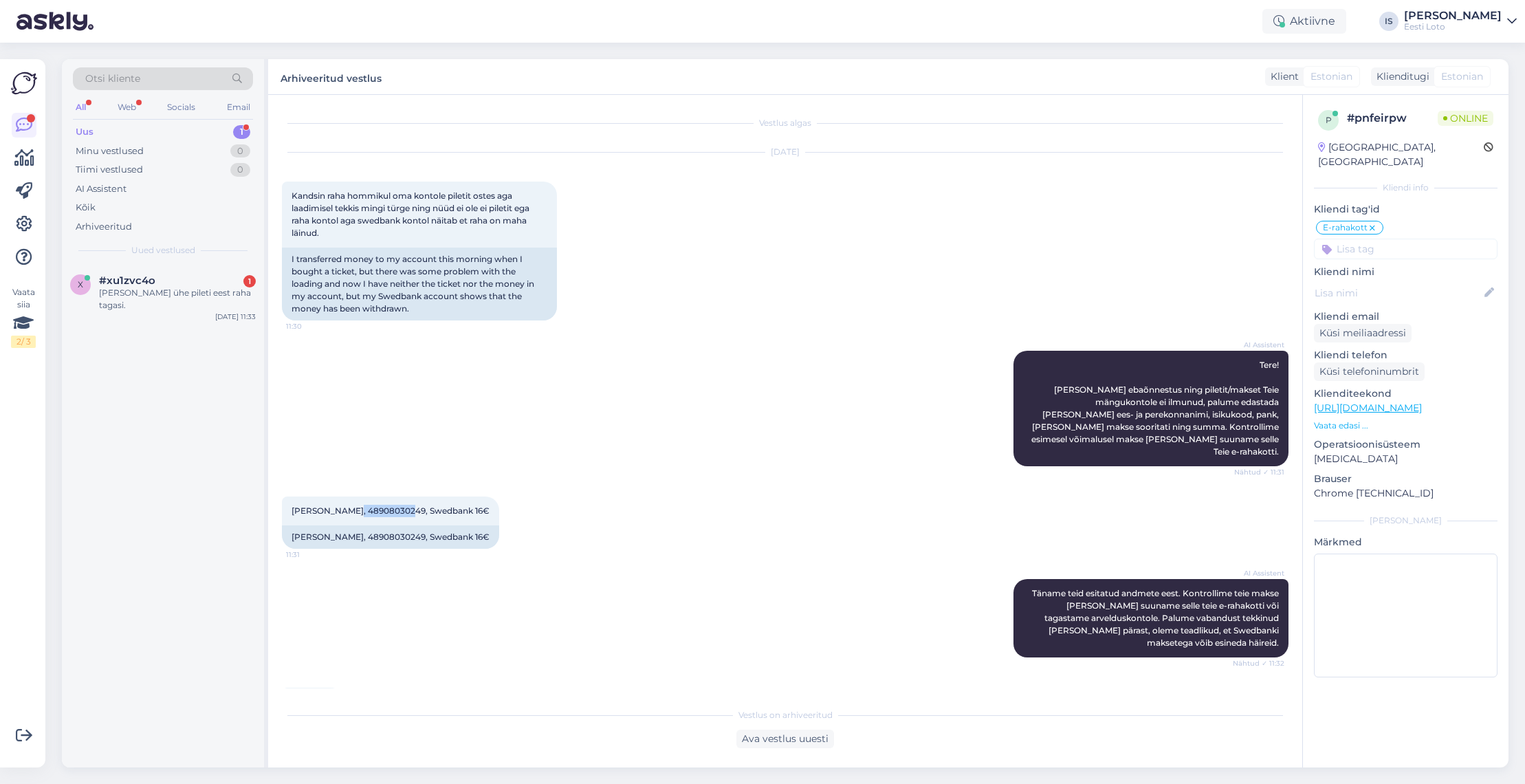
scroll to position [54, 0]
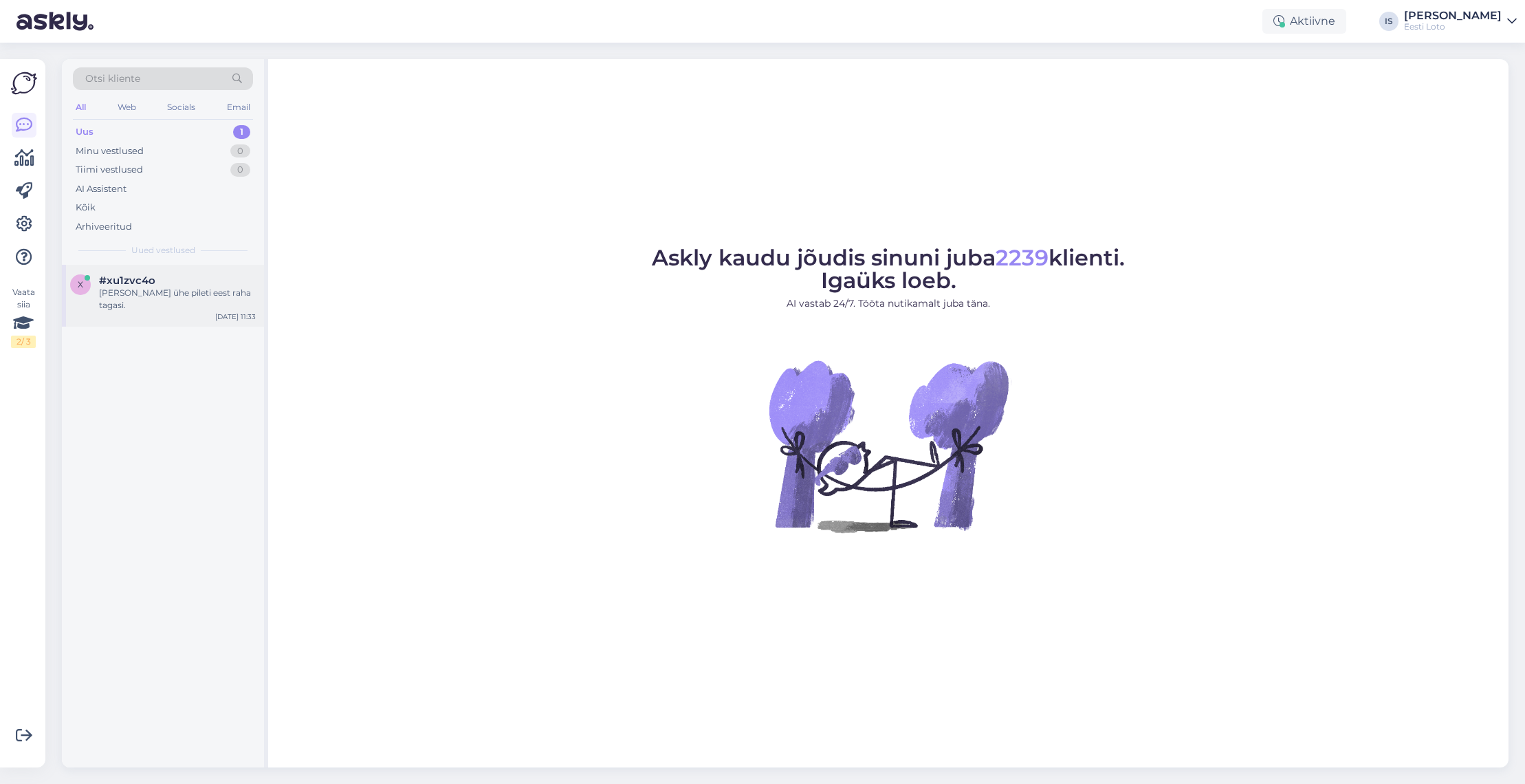
drag, startPoint x: 194, startPoint y: 288, endPoint x: 204, endPoint y: 285, distance: 10.4
click at [197, 288] on div "[PERSON_NAME] ühe pileti eest raha tagasi." at bounding box center [177, 299] width 157 height 25
